Goal: Information Seeking & Learning: Learn about a topic

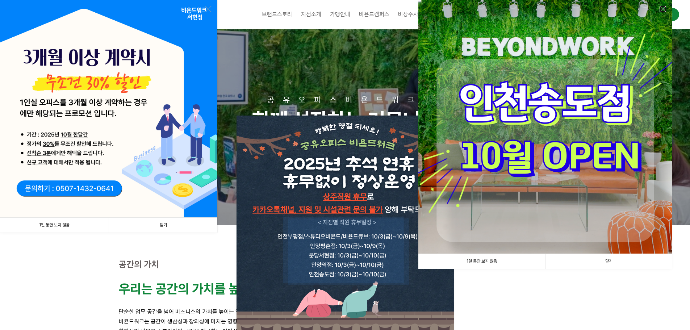
click at [661, 7] on link at bounding box center [663, 9] width 7 height 7
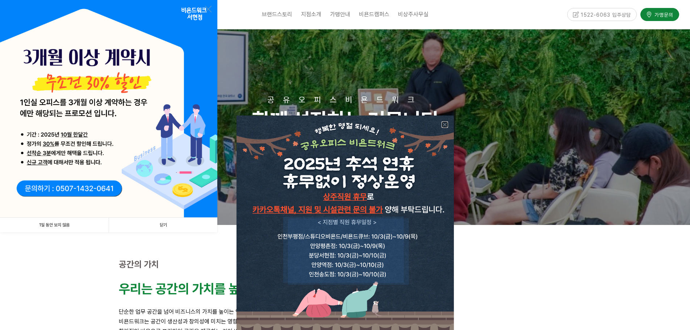
click at [444, 123] on link at bounding box center [445, 124] width 7 height 7
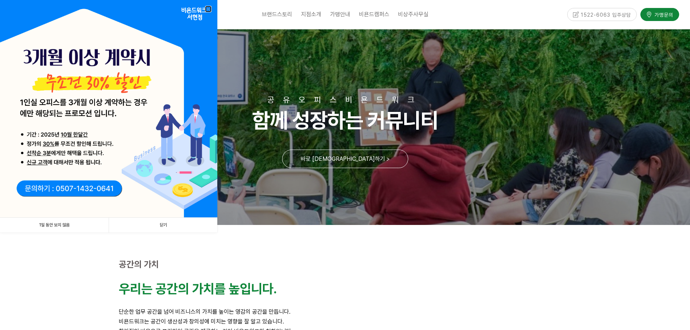
click at [207, 8] on link at bounding box center [208, 9] width 7 height 7
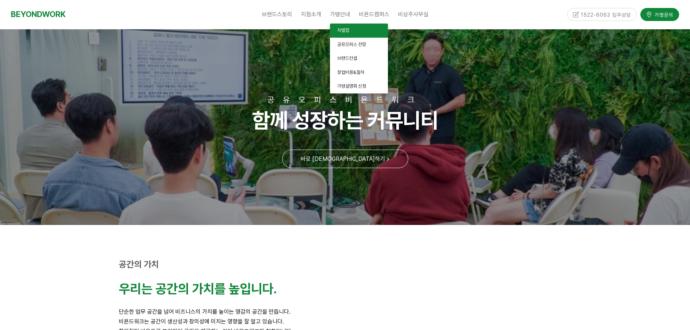
click at [340, 34] on link "차별점" at bounding box center [359, 31] width 58 height 14
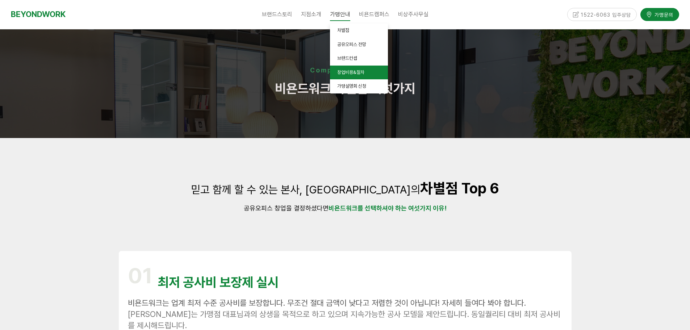
click at [356, 72] on span "창업비용&절차" at bounding box center [350, 72] width 27 height 5
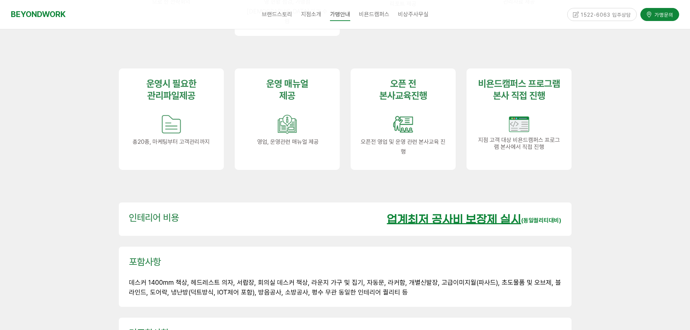
scroll to position [1015, 0]
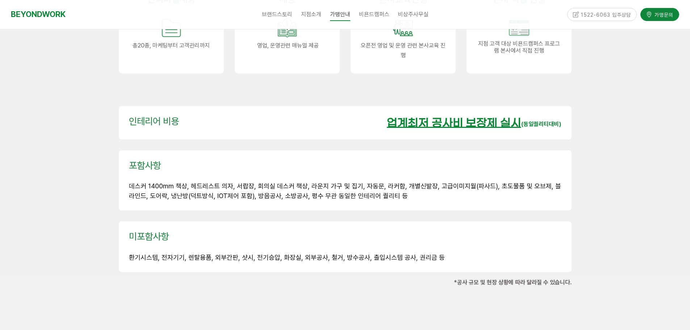
click at [479, 117] on u "업계최저 공사비 보장제 실시" at bounding box center [454, 123] width 134 height 13
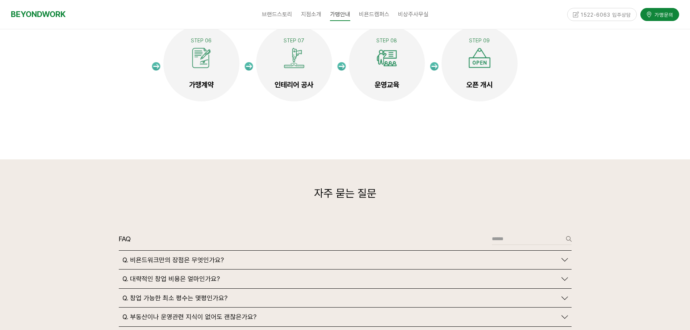
scroll to position [1631, 0]
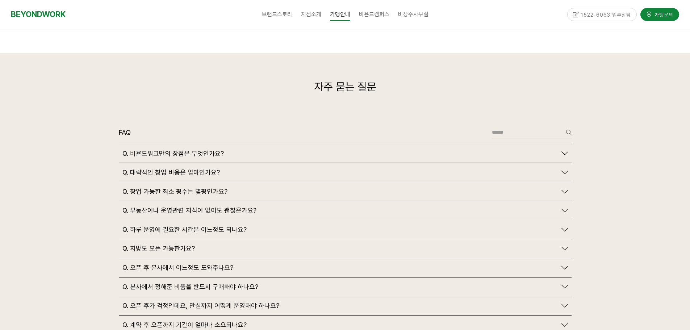
click at [214, 169] on span "Q. 대략적인 창업 비용은 얼마인가요?" at bounding box center [170, 173] width 97 height 8
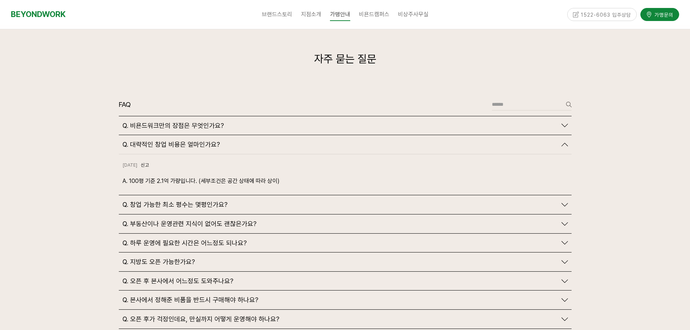
scroll to position [1667, 0]
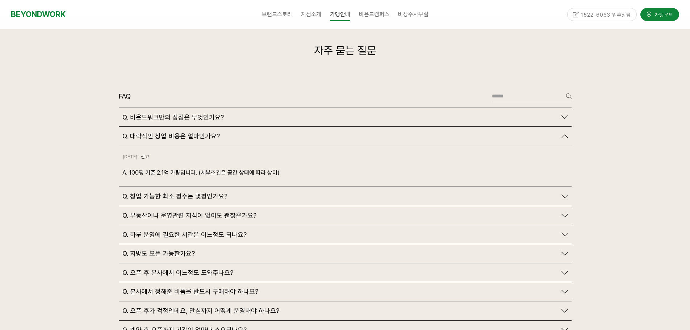
click at [230, 187] on div "Q. 창업 가능한 최소 평수는 몇평인가요?" at bounding box center [345, 196] width 453 height 19
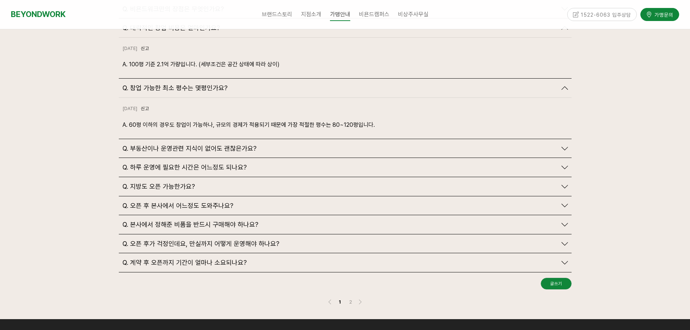
scroll to position [1776, 0]
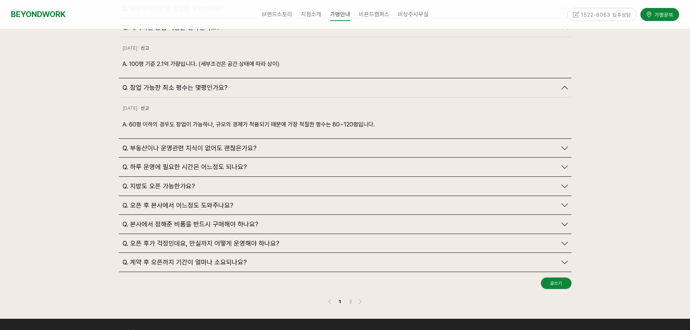
click at [266, 220] on div "Q. 본사에서 정해준 비품을 반드시 구매해야 하나요?" at bounding box center [339, 224] width 435 height 8
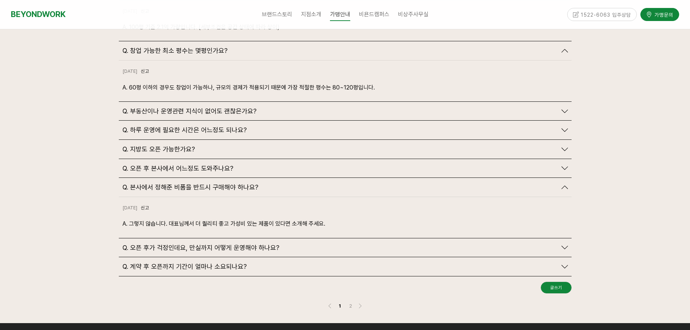
scroll to position [1848, 0]
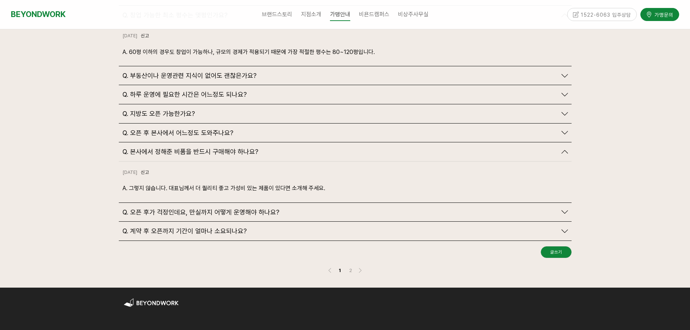
click at [287, 203] on div "Q. 오픈 후가 걱정인데요, 만실까지 어떻게 운영해야 하나요?" at bounding box center [345, 212] width 453 height 19
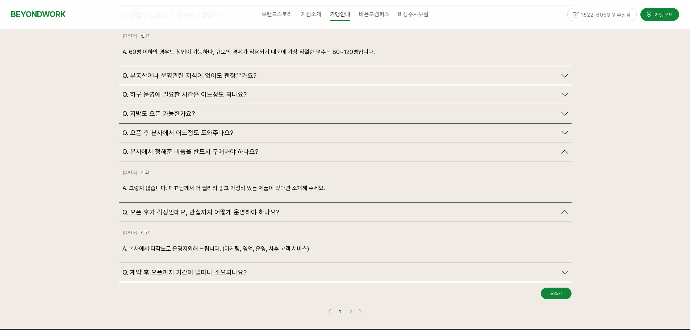
click at [266, 269] on div "Q. 계약 후 오픈까지 기간이 얼마나 소요되나요?" at bounding box center [339, 273] width 435 height 8
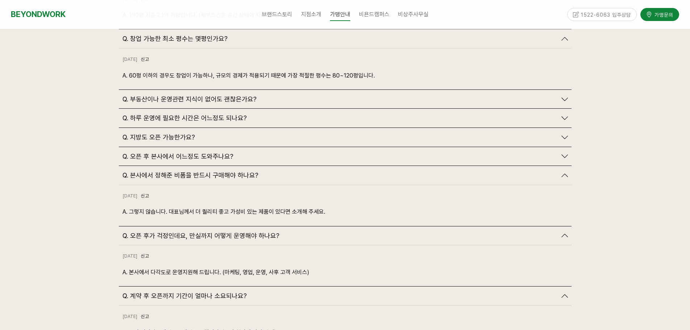
scroll to position [1812, 0]
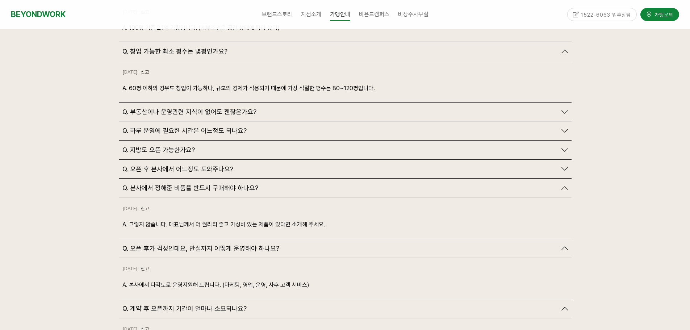
click at [258, 146] on div "Q. 지방도 오픈 가능한가요?" at bounding box center [339, 150] width 435 height 8
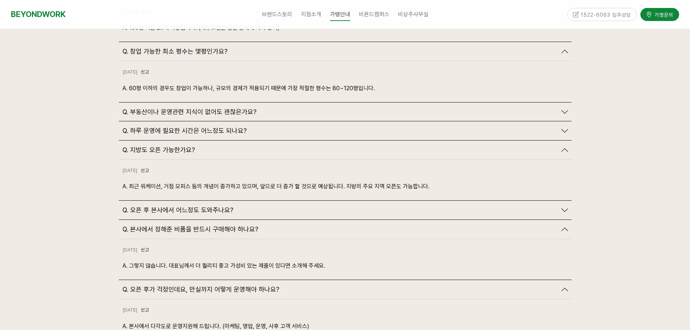
click at [271, 127] on div "Q. 하루 운영에 필요한 시간은 어느정도 되나요?" at bounding box center [339, 131] width 435 height 8
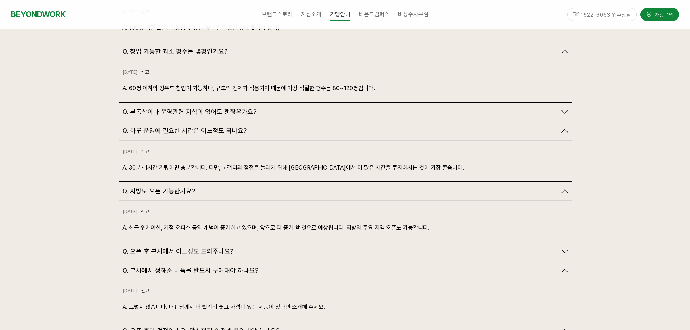
click at [287, 108] on div "Q. 부동산이나 운영관련 지식이 없어도 괜찮은가요?" at bounding box center [339, 112] width 435 height 8
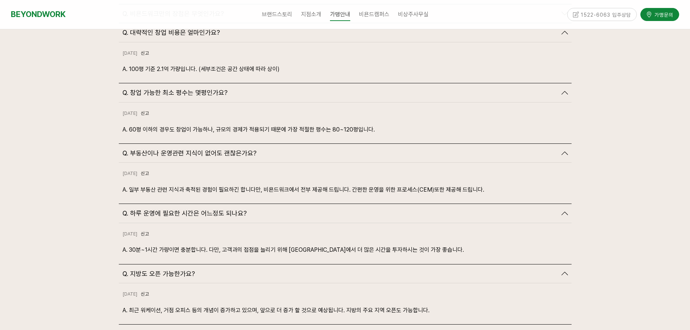
scroll to position [1739, 0]
